Goal: Information Seeking & Learning: Learn about a topic

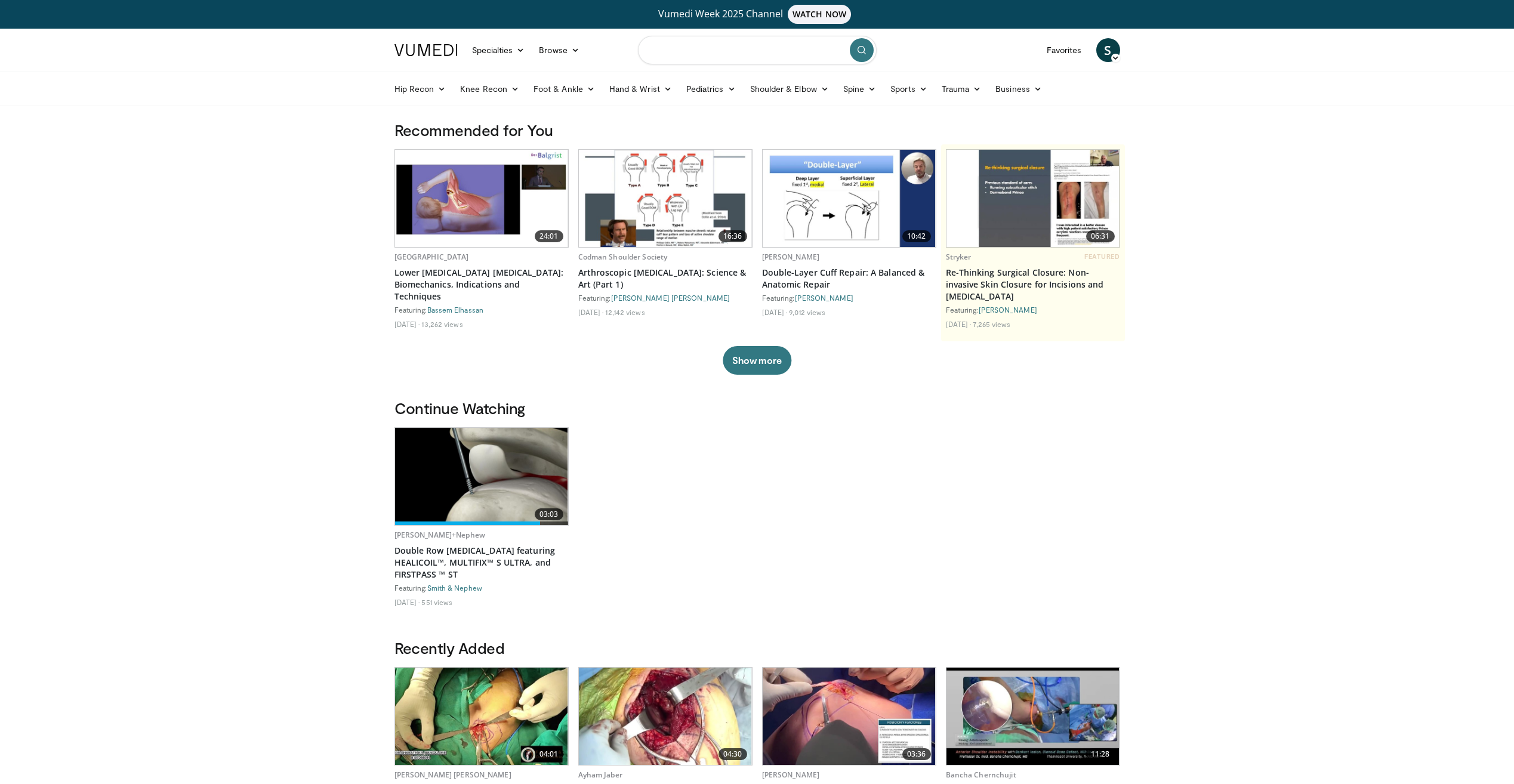
click at [677, 56] on input "Search topics, interventions" at bounding box center [757, 50] width 239 height 28
type input "**********"
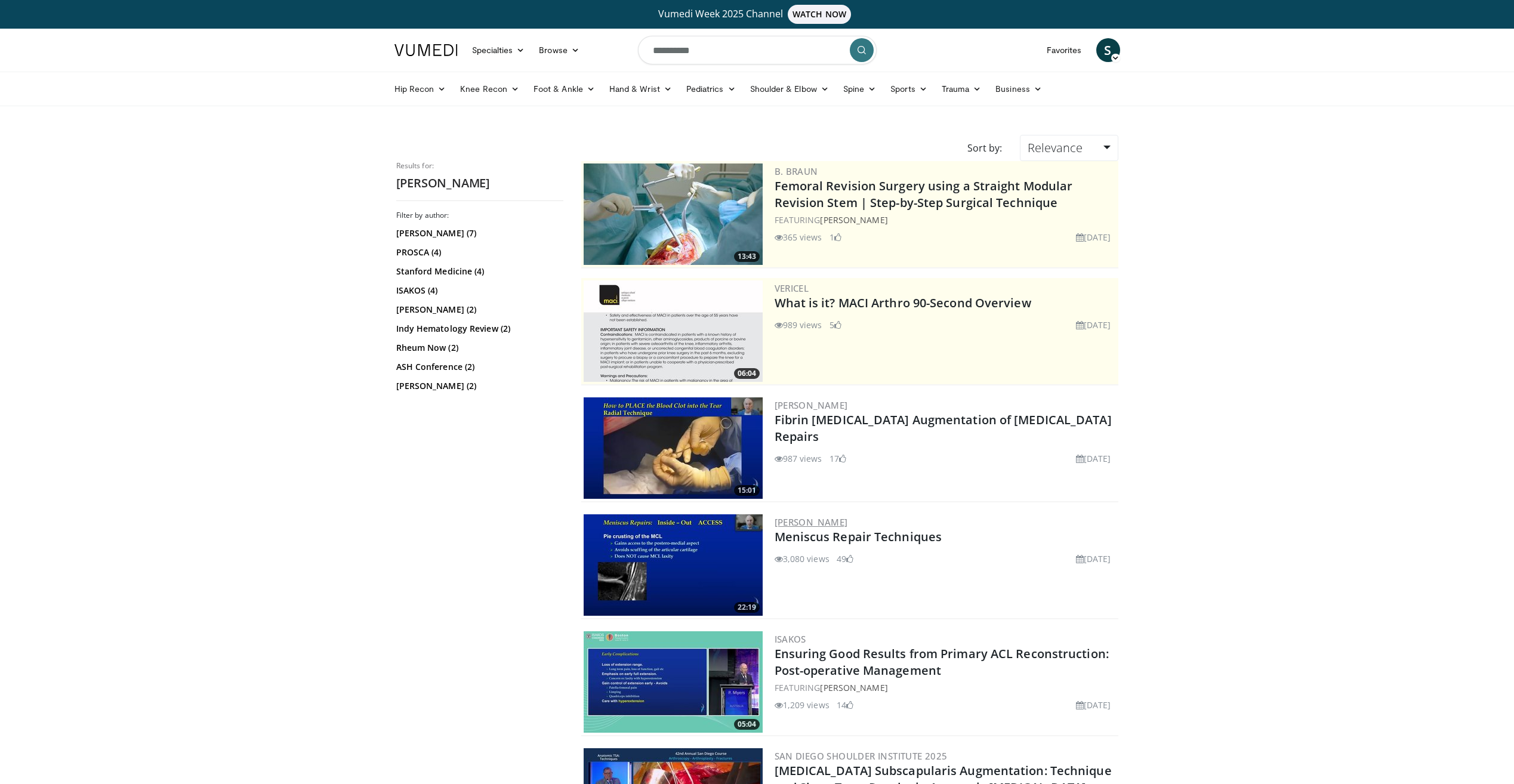
click at [811, 521] on link "Peter Myers" at bounding box center [811, 522] width 73 height 12
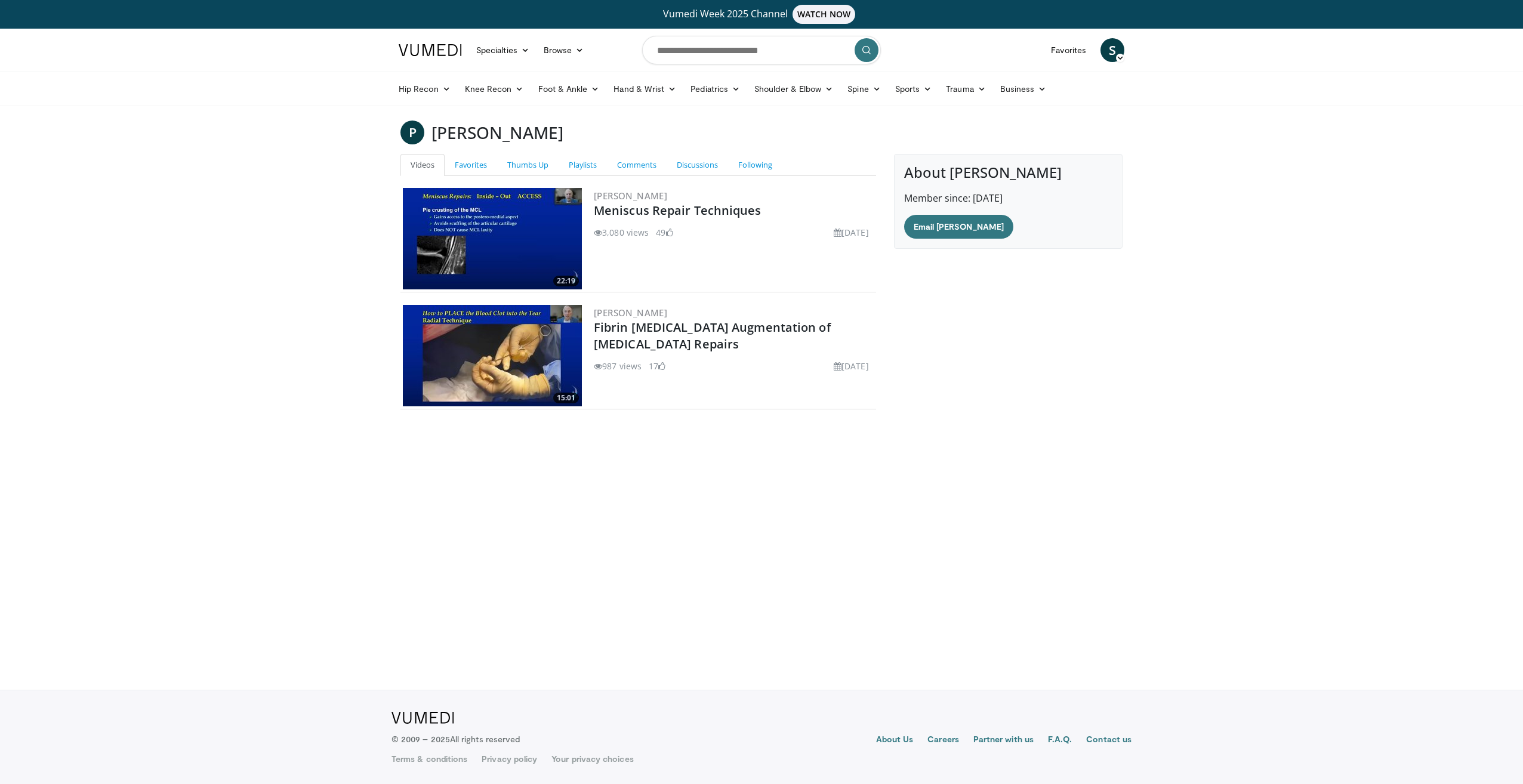
click at [468, 225] on img at bounding box center [492, 239] width 179 height 101
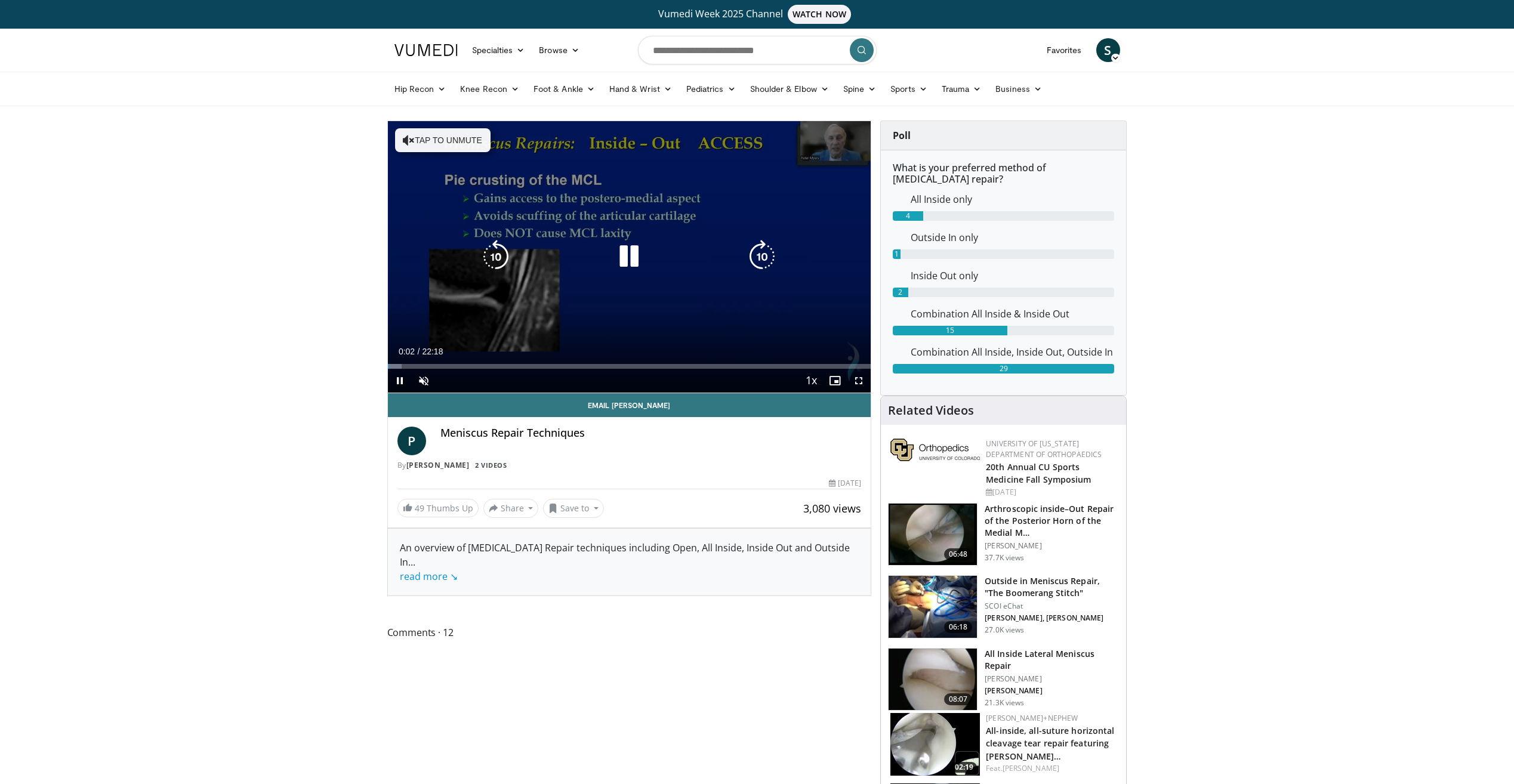
click at [404, 141] on icon "Video Player" at bounding box center [409, 140] width 12 height 12
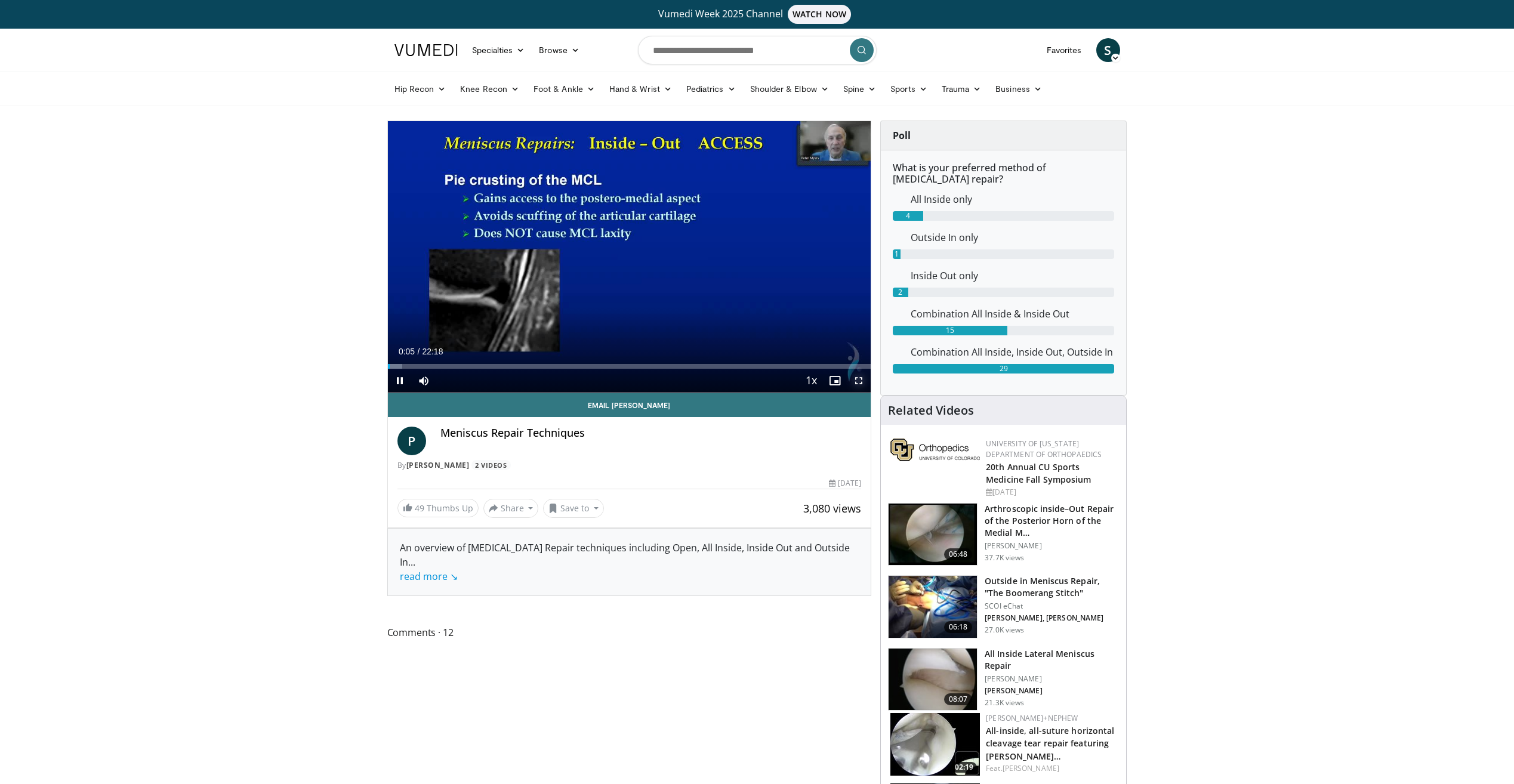
click at [849, 381] on span "Video Player" at bounding box center [859, 381] width 24 height 24
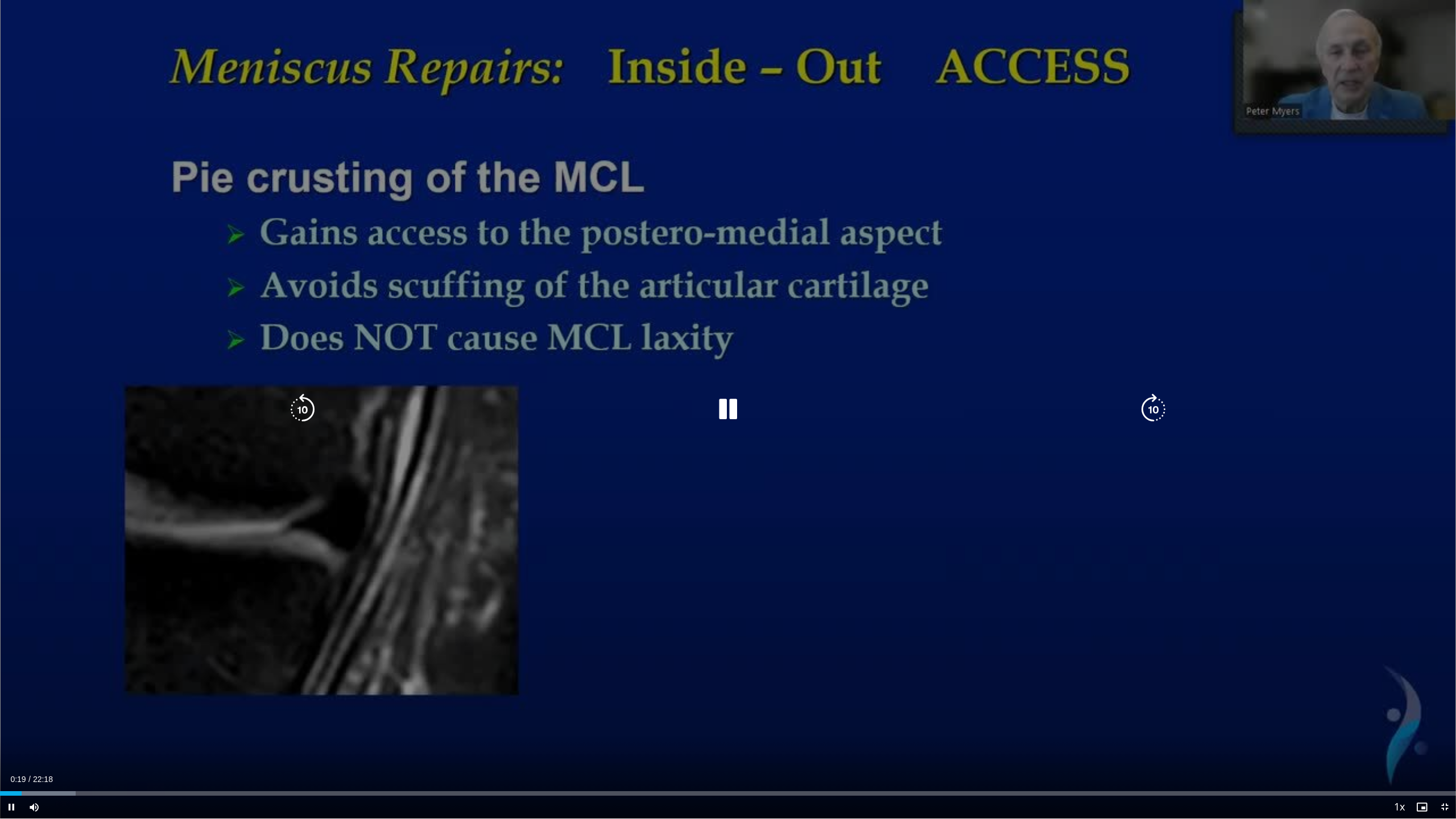
click at [1152, 404] on icon "Video Player" at bounding box center [1153, 409] width 32 height 32
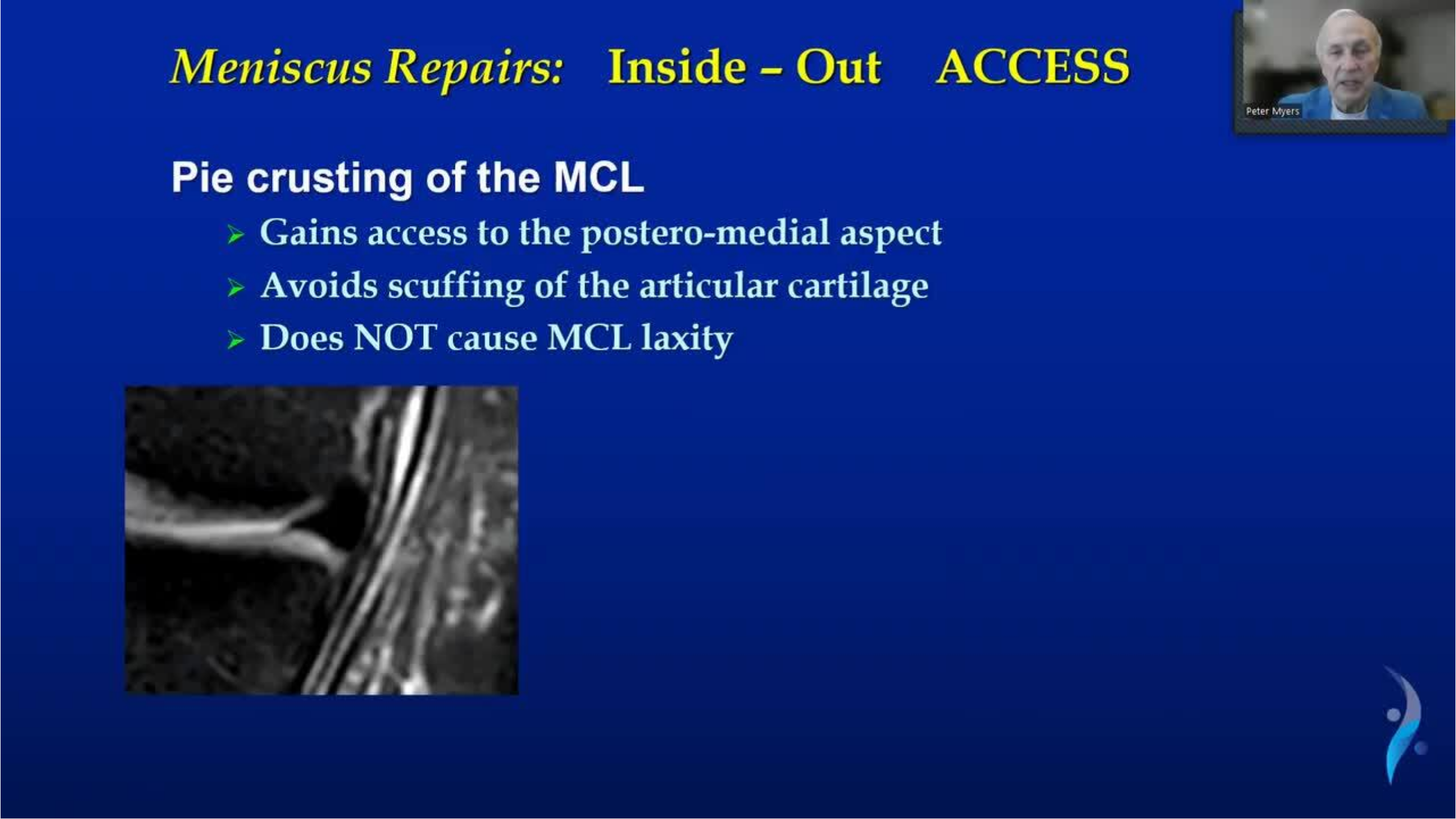
click at [1152, 404] on div "20 seconds Tap to unmute" at bounding box center [728, 409] width 1456 height 818
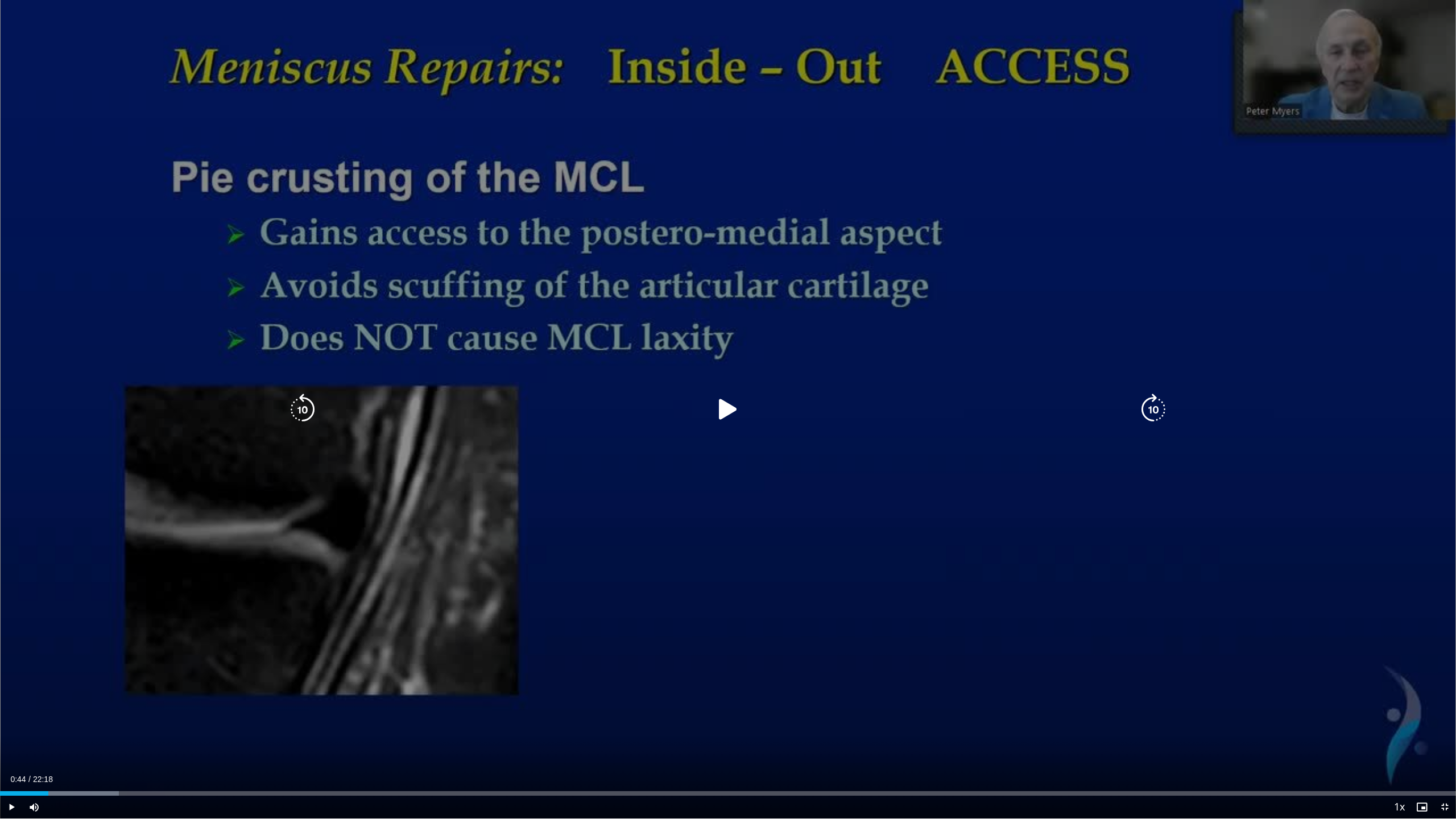
click at [1157, 412] on icon "Video Player" at bounding box center [1153, 409] width 32 height 32
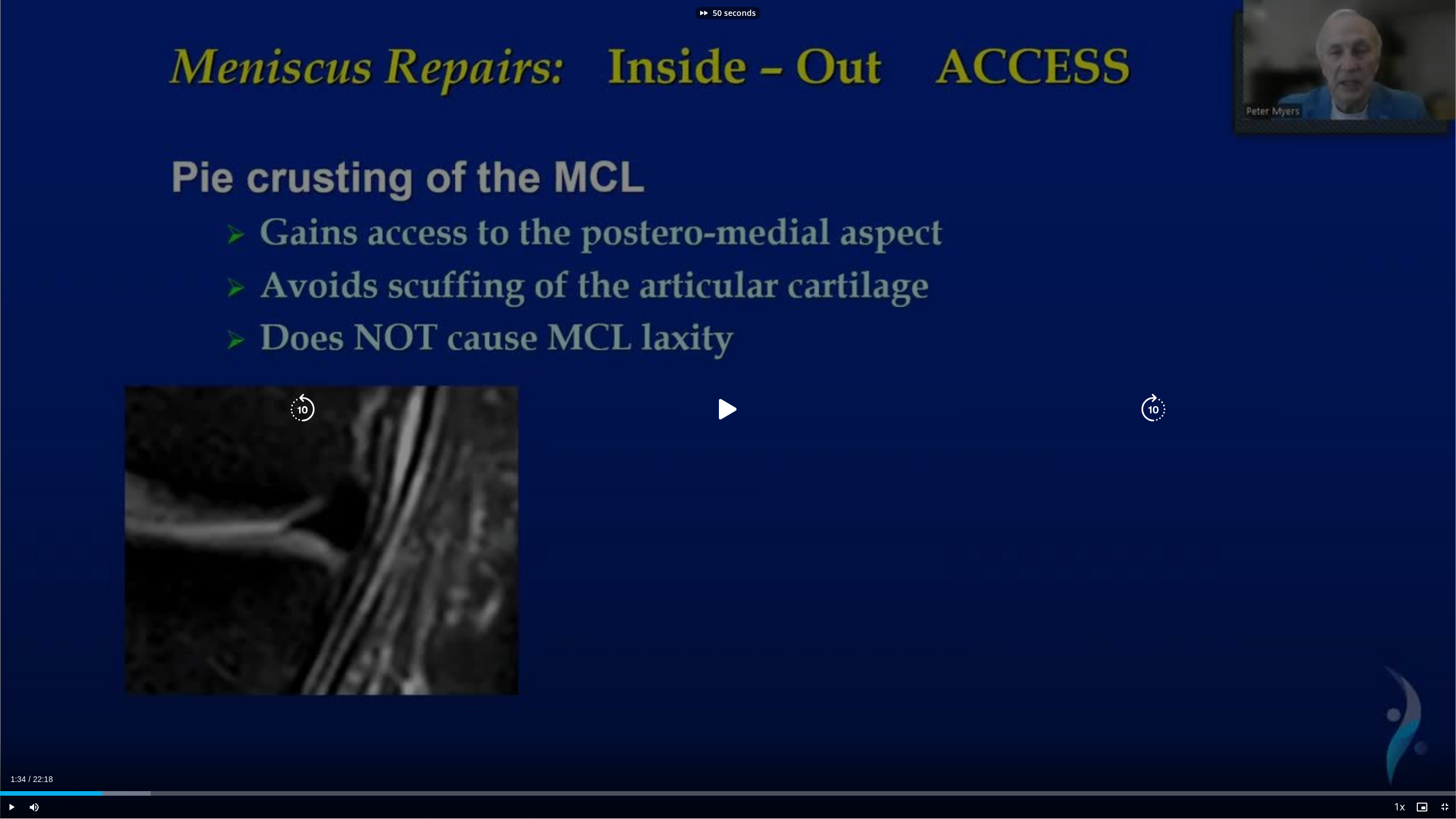
click at [1157, 412] on icon "Video Player" at bounding box center [1153, 409] width 32 height 32
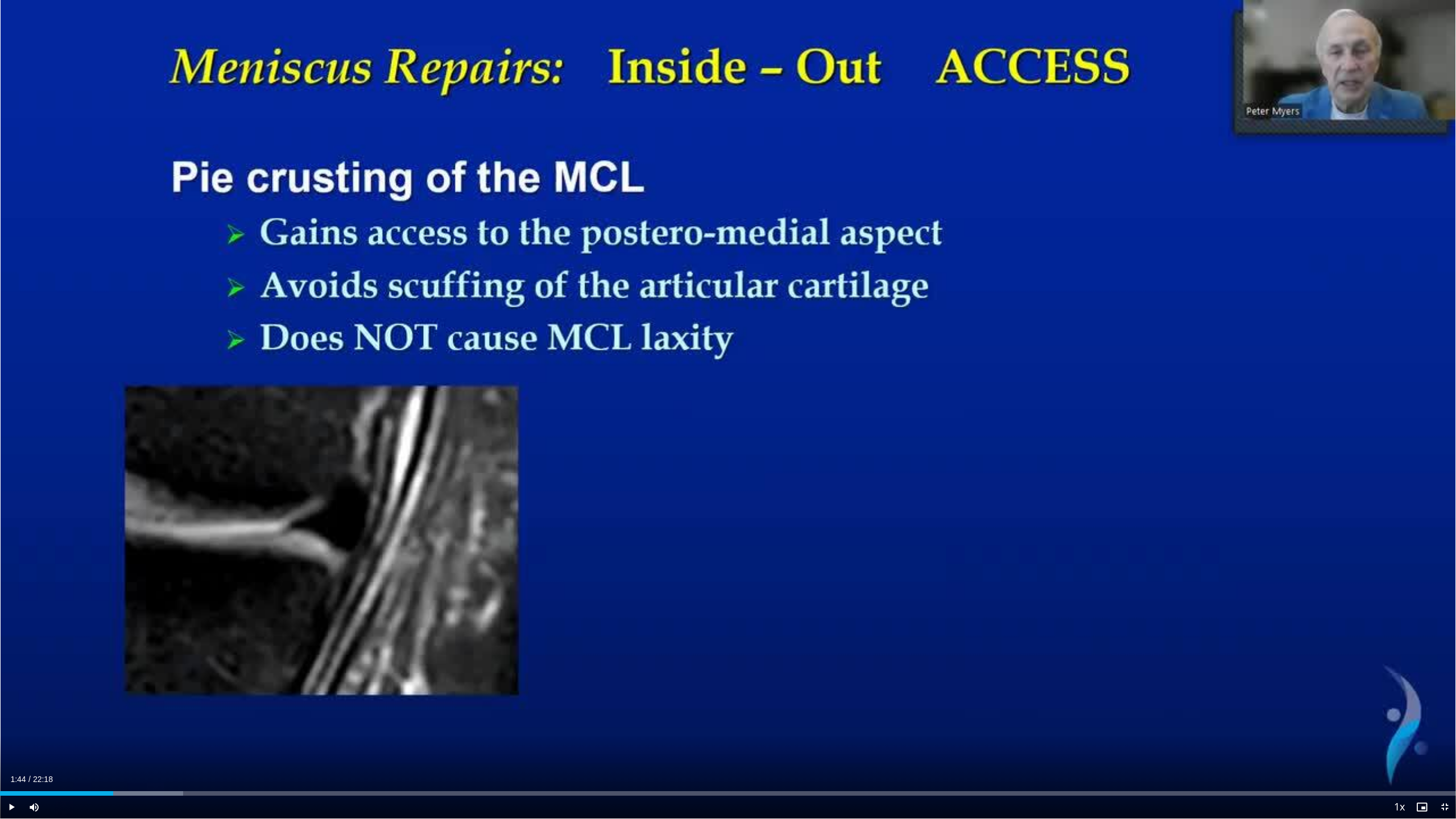
click at [1157, 412] on div "60 seconds Tap to unmute" at bounding box center [728, 409] width 1456 height 818
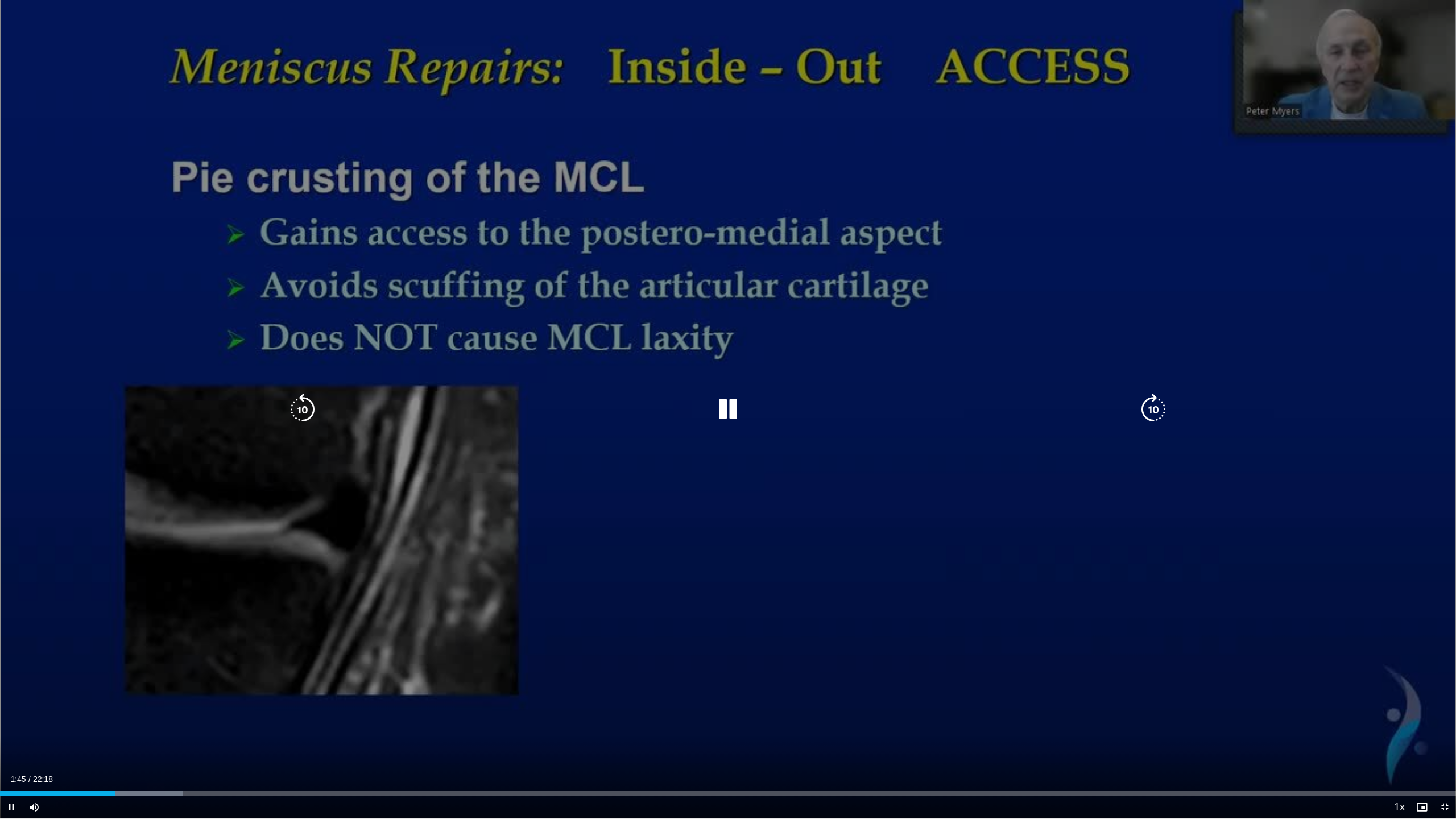
click at [1146, 398] on icon "Video Player" at bounding box center [1153, 409] width 32 height 32
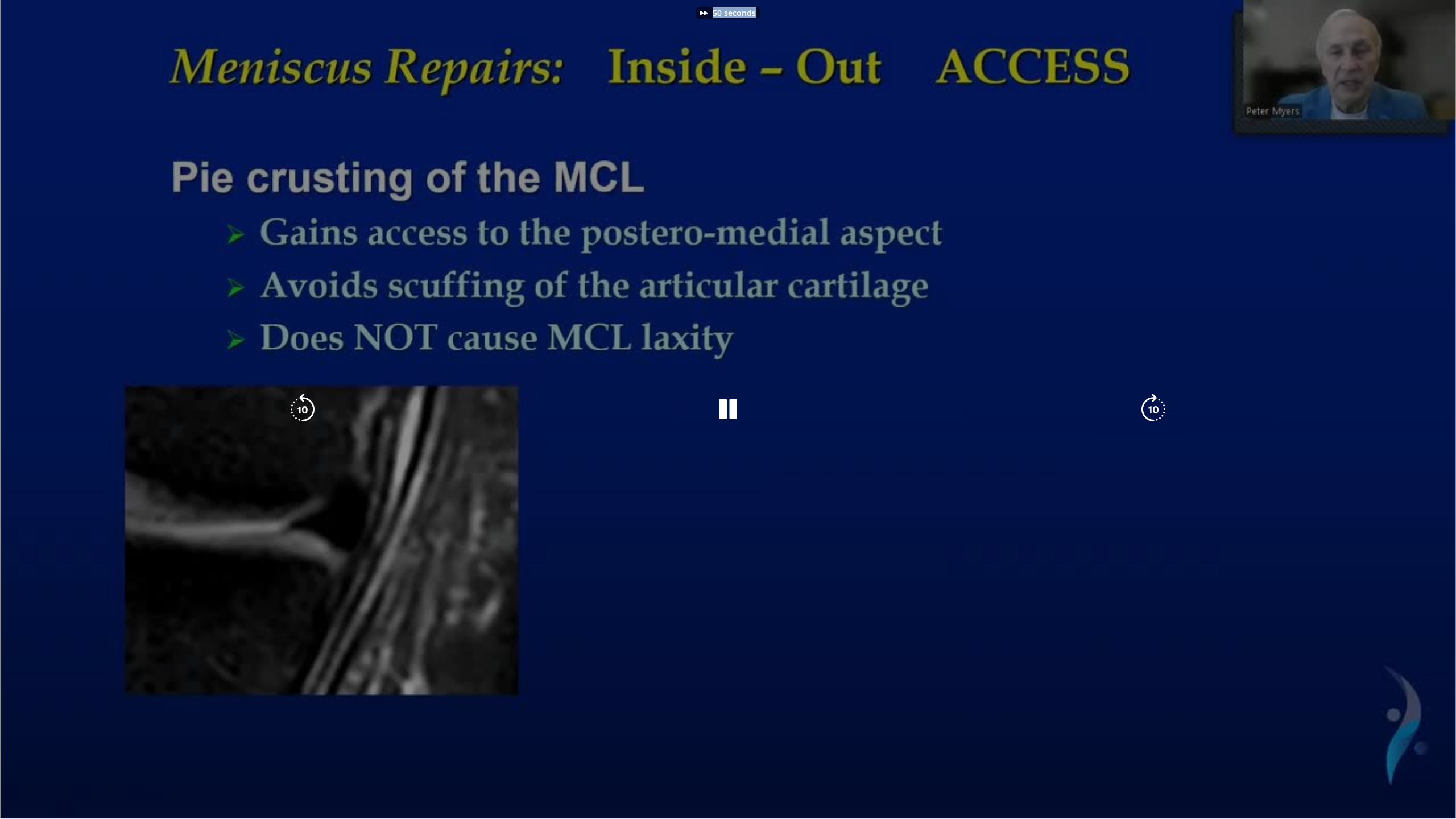
click at [1146, 398] on div "50 seconds Tap to unmute" at bounding box center [728, 409] width 1456 height 818
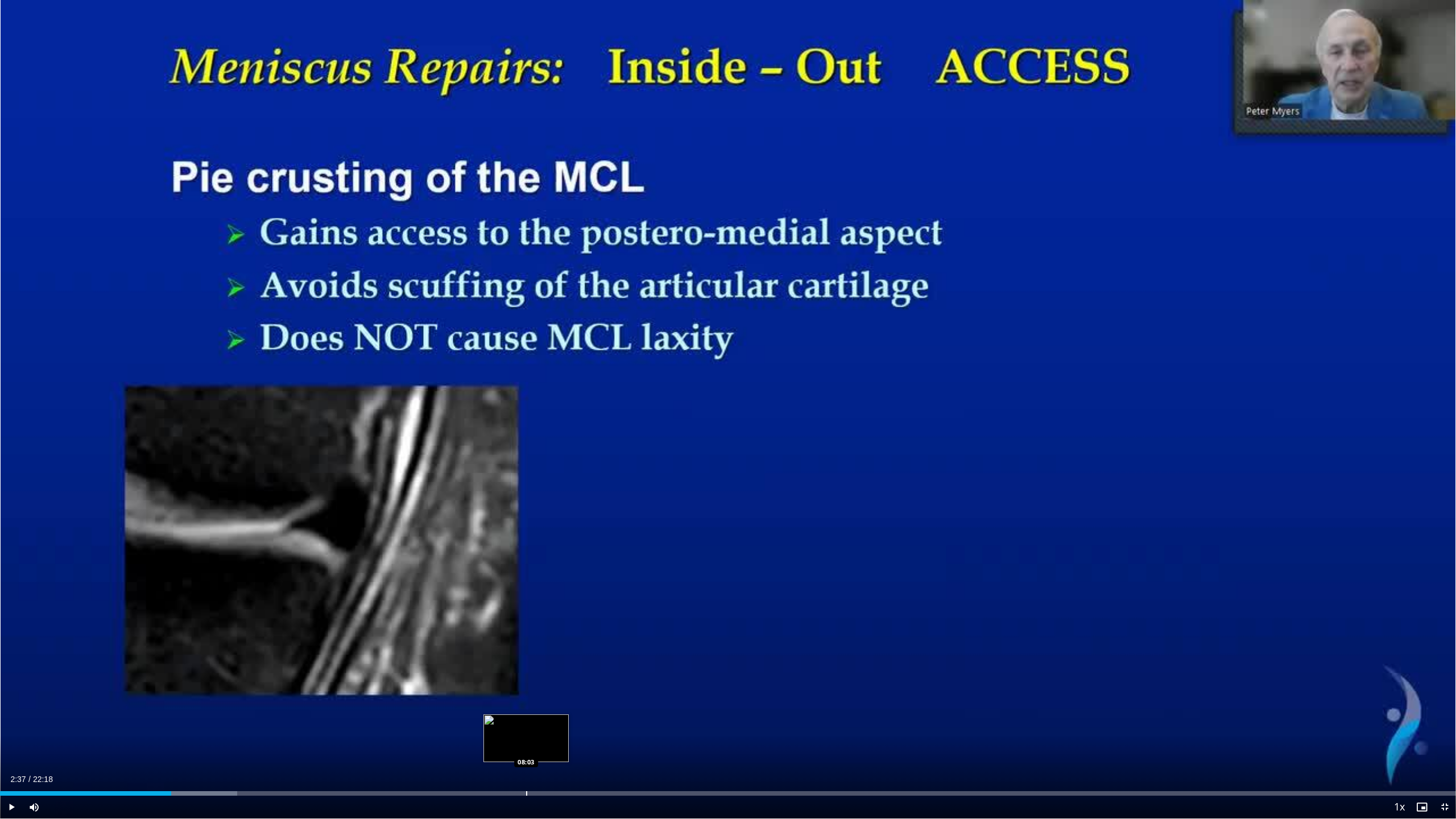
click at [526, 747] on div "Progress Bar" at bounding box center [526, 793] width 1 height 5
click at [977, 747] on div "Current Time 8:03 / Duration 22:18 Play Skip Backward Skip Forward Mute Loaded …" at bounding box center [728, 807] width 1456 height 23
click at [977, 747] on div "Loaded : 40.75% 08:03 14:58" at bounding box center [728, 790] width 1456 height 11
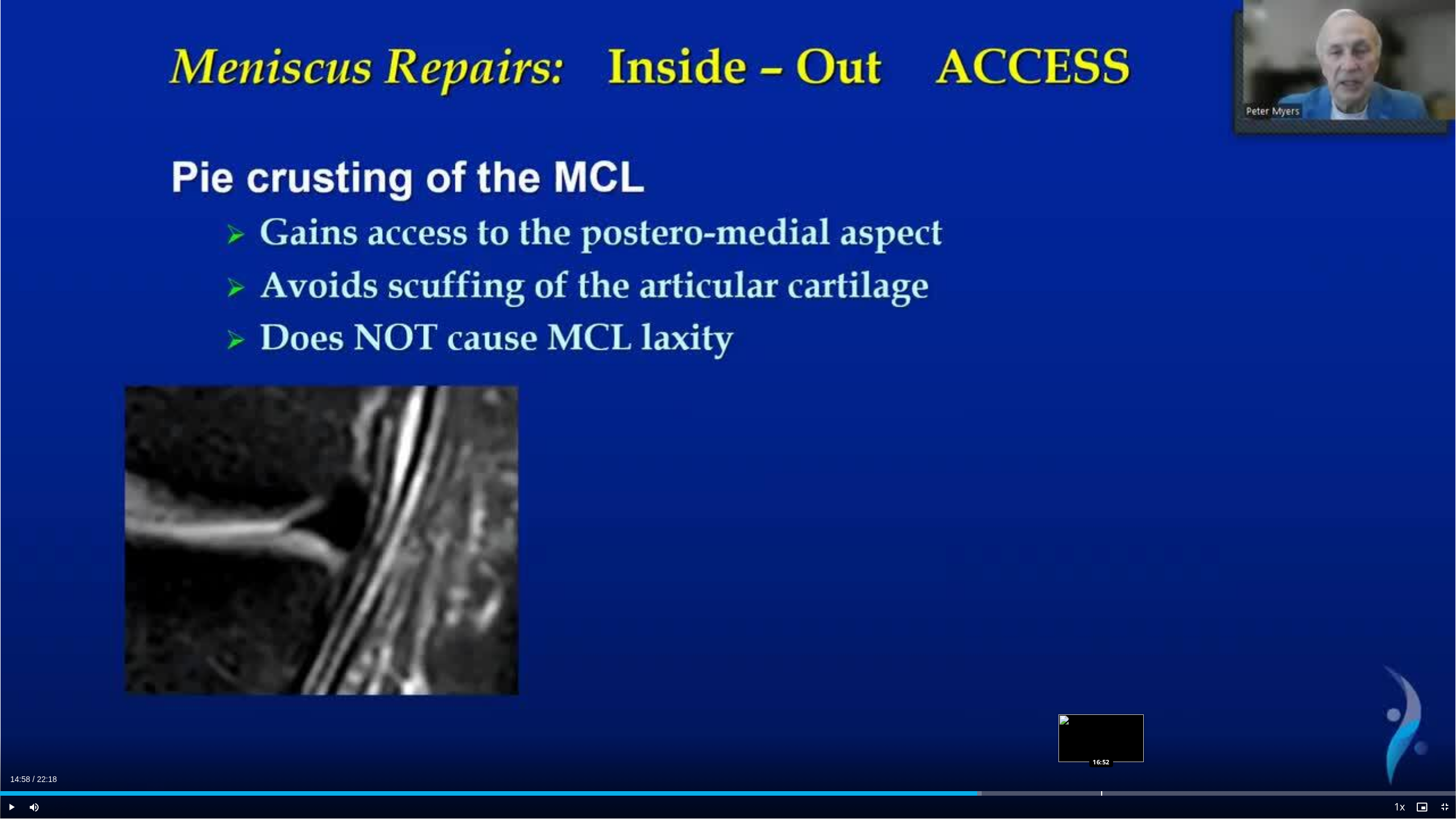
click at [1101, 747] on div "Loaded : 67.43% 14:58 16:52" at bounding box center [728, 790] width 1456 height 11
click at [1274, 747] on div "Progress Bar" at bounding box center [1275, 793] width 1 height 5
click at [1036, 747] on div "Progress Bar" at bounding box center [1036, 793] width 1 height 5
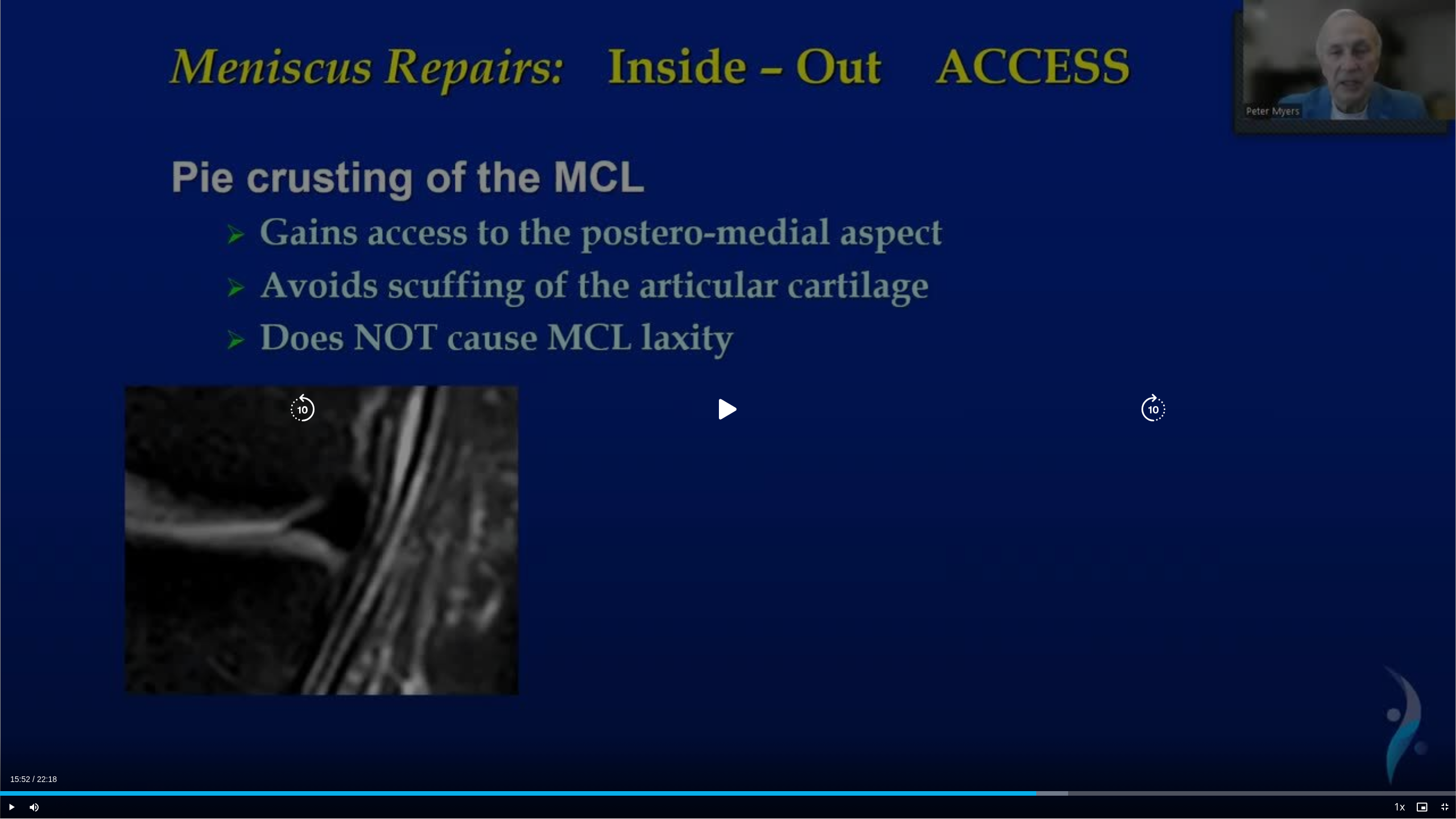
click at [986, 504] on div "50 seconds Tap to unmute" at bounding box center [728, 409] width 1456 height 818
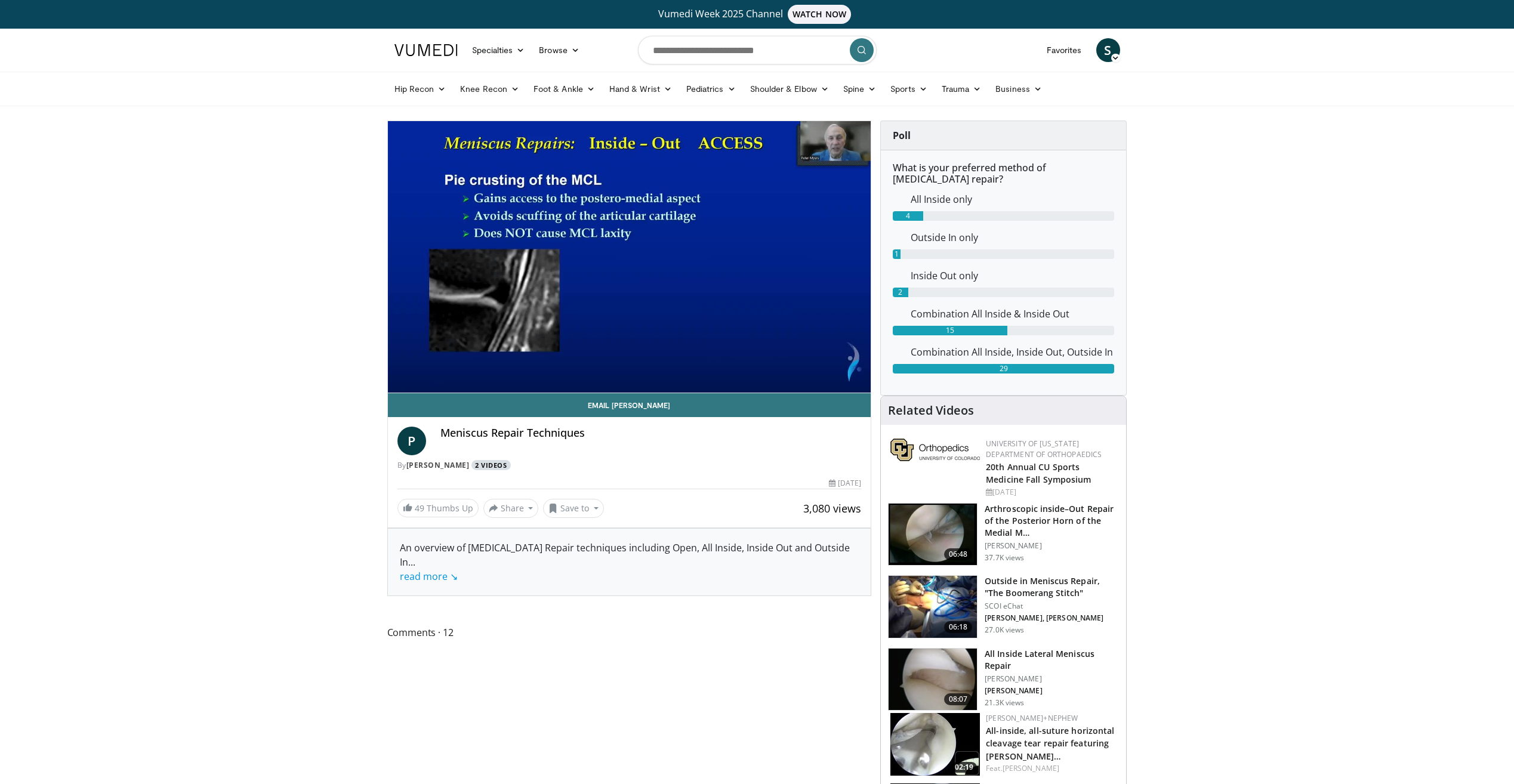
click at [482, 467] on link "2 Videos" at bounding box center [491, 465] width 39 height 10
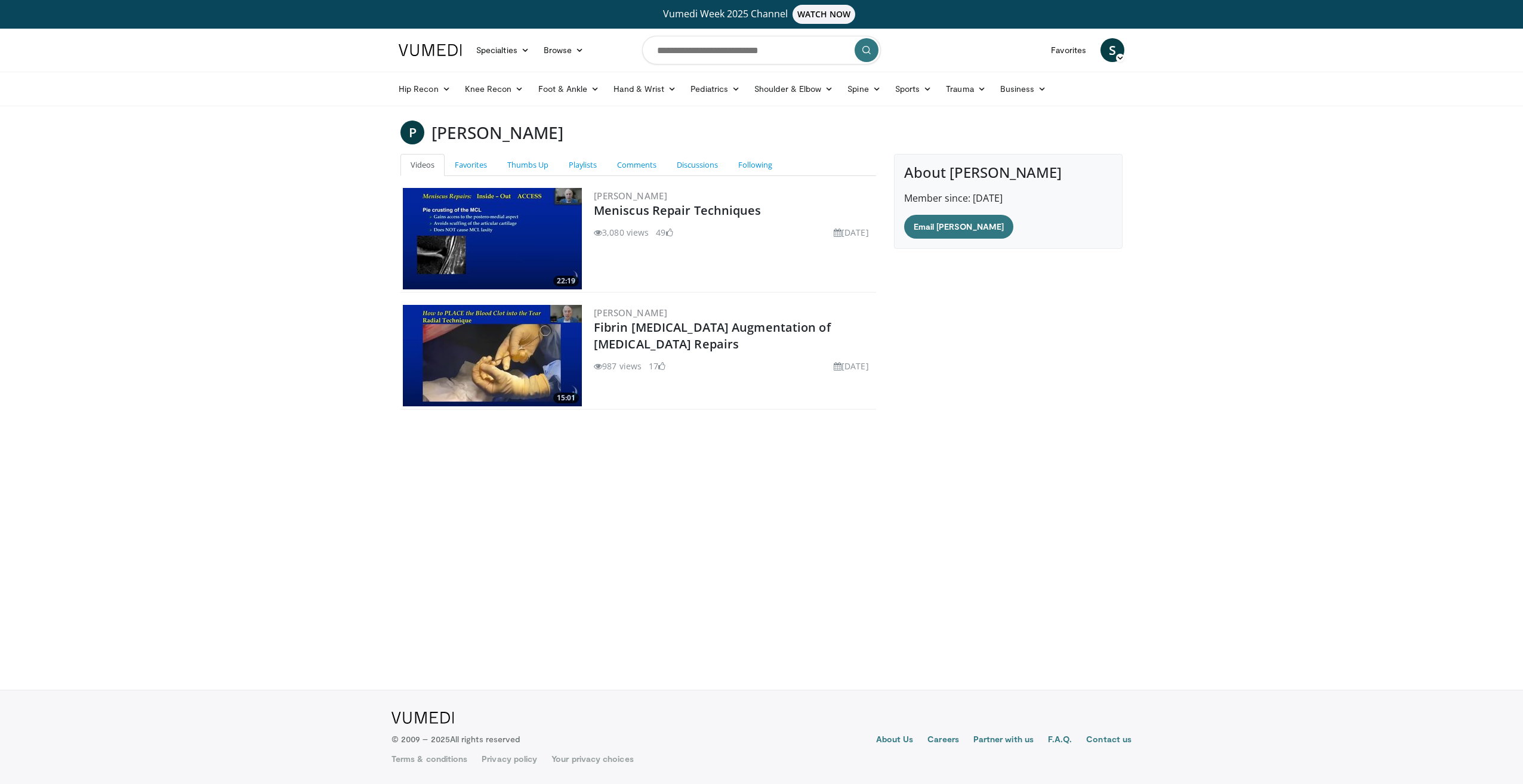
click at [504, 364] on img at bounding box center [492, 355] width 179 height 101
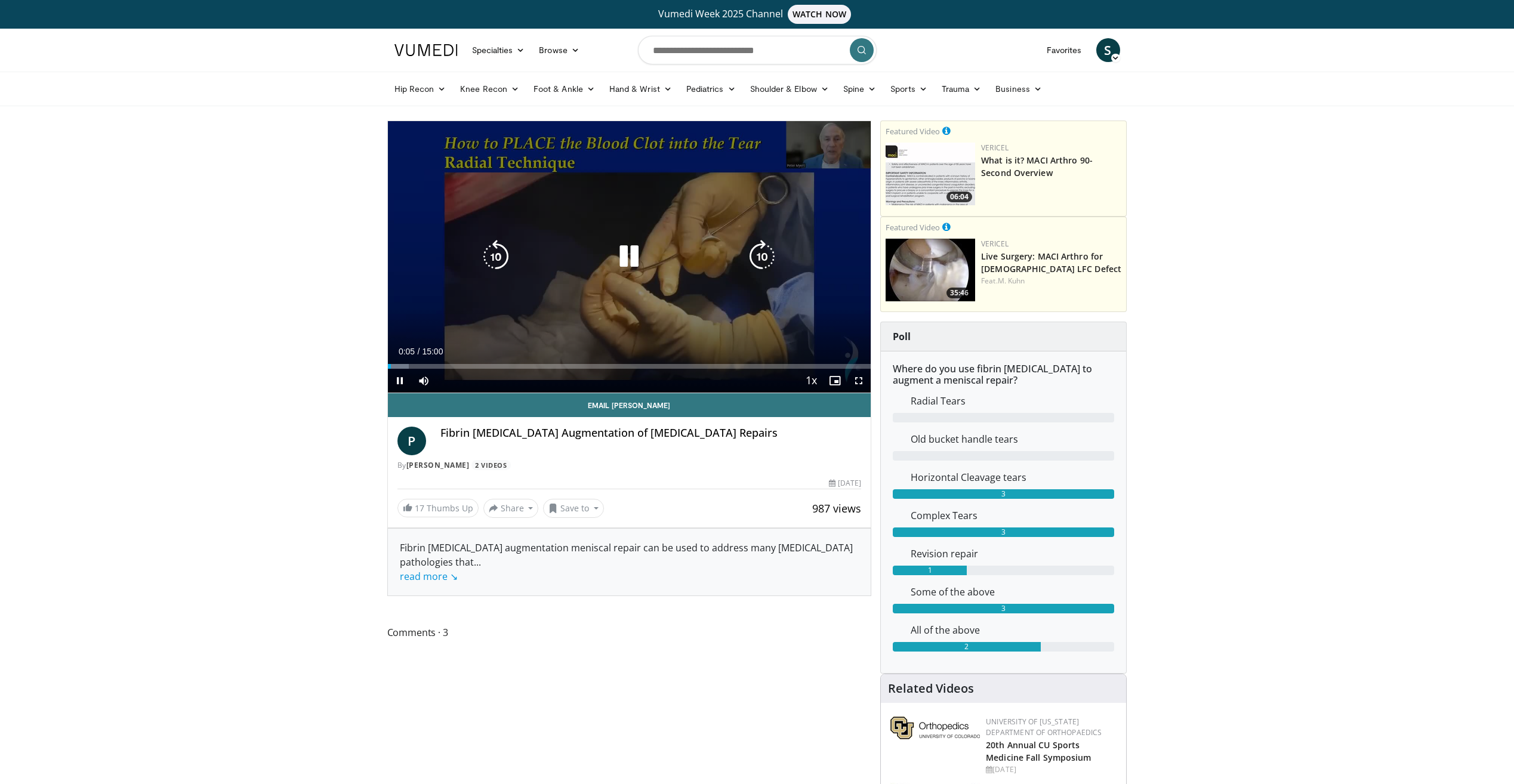
click at [634, 270] on icon "Video Player" at bounding box center [629, 256] width 34 height 34
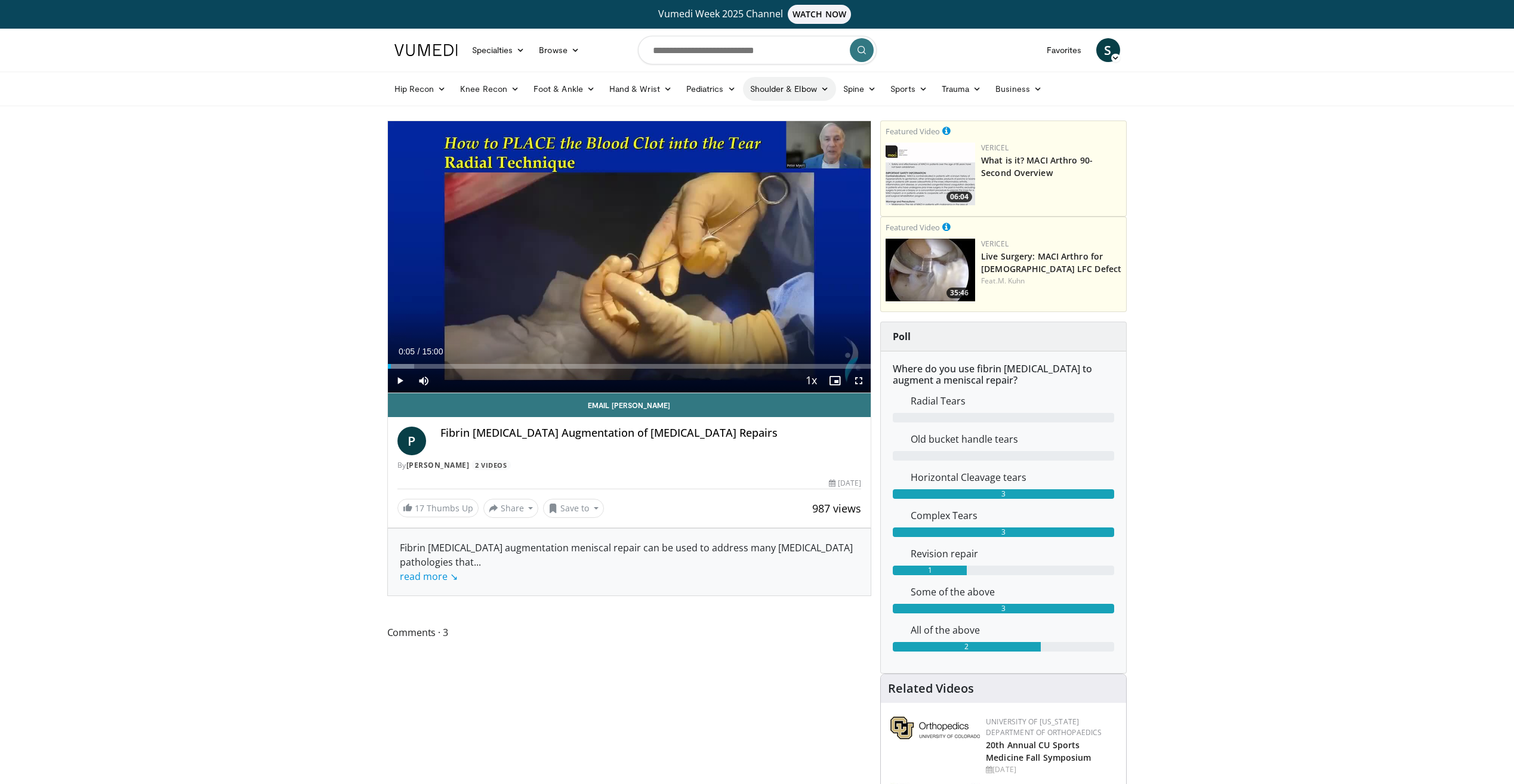
click at [787, 93] on link "Shoulder & Elbow" at bounding box center [789, 89] width 93 height 24
click at [721, 139] on link "Shoulder" at bounding box center [765, 136] width 142 height 19
